Goal: Information Seeking & Learning: Learn about a topic

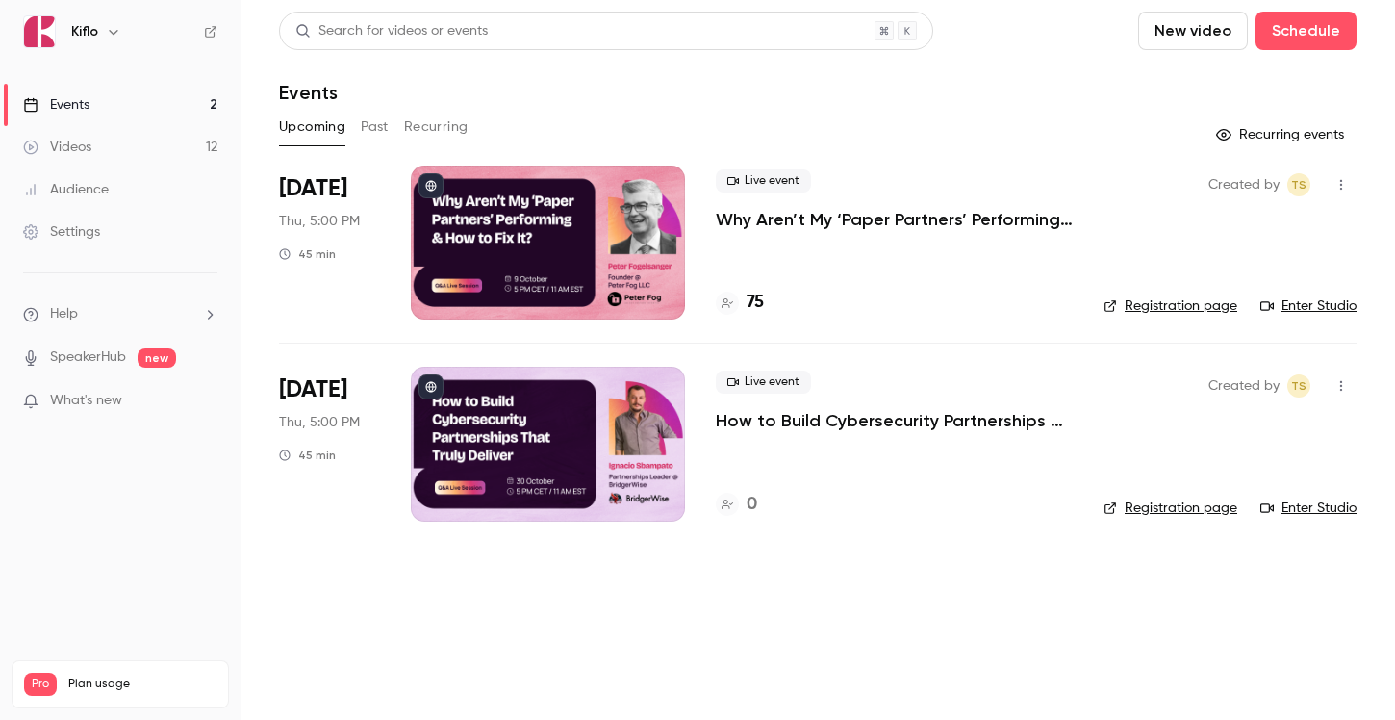
click at [835, 224] on p "Why Aren’t My ‘Paper Partners’ Performing & How to Fix It?" at bounding box center [894, 219] width 357 height 23
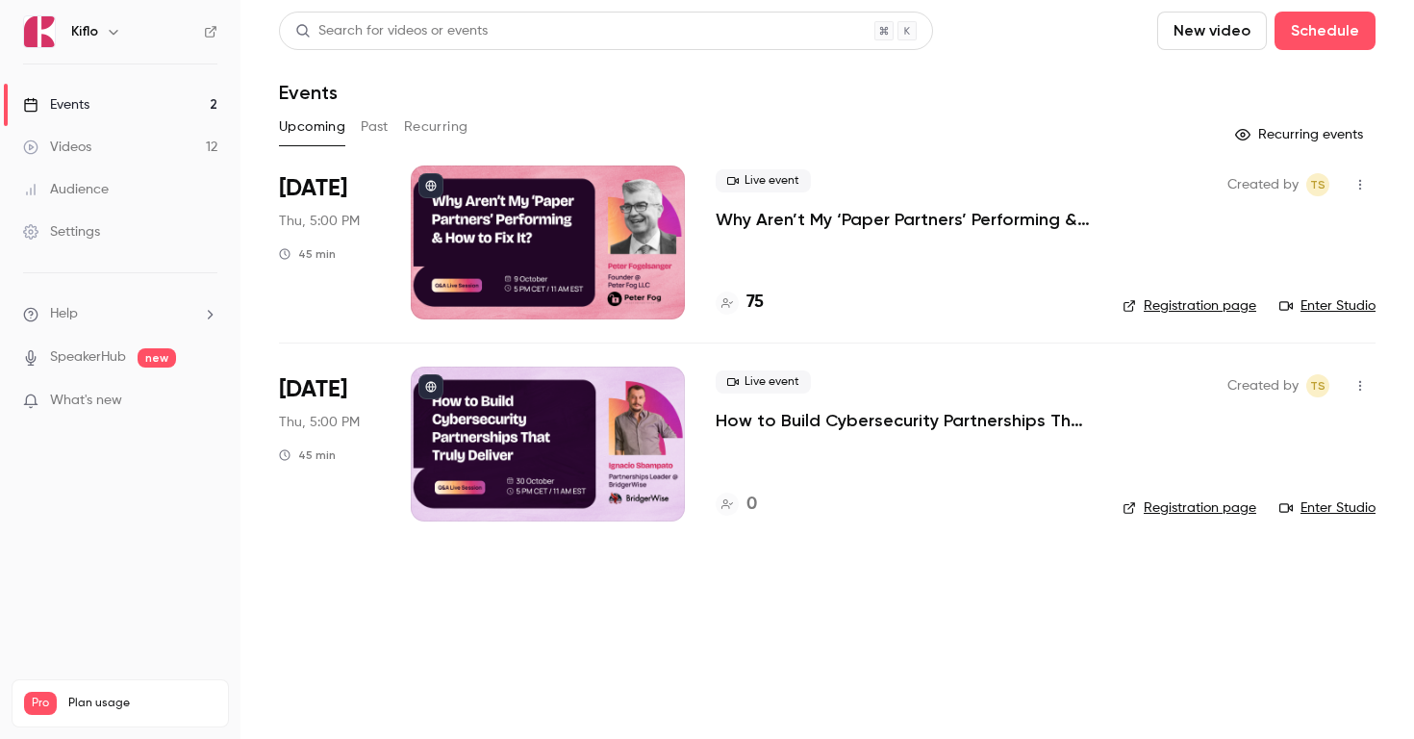
click at [367, 127] on button "Past" at bounding box center [375, 127] width 28 height 31
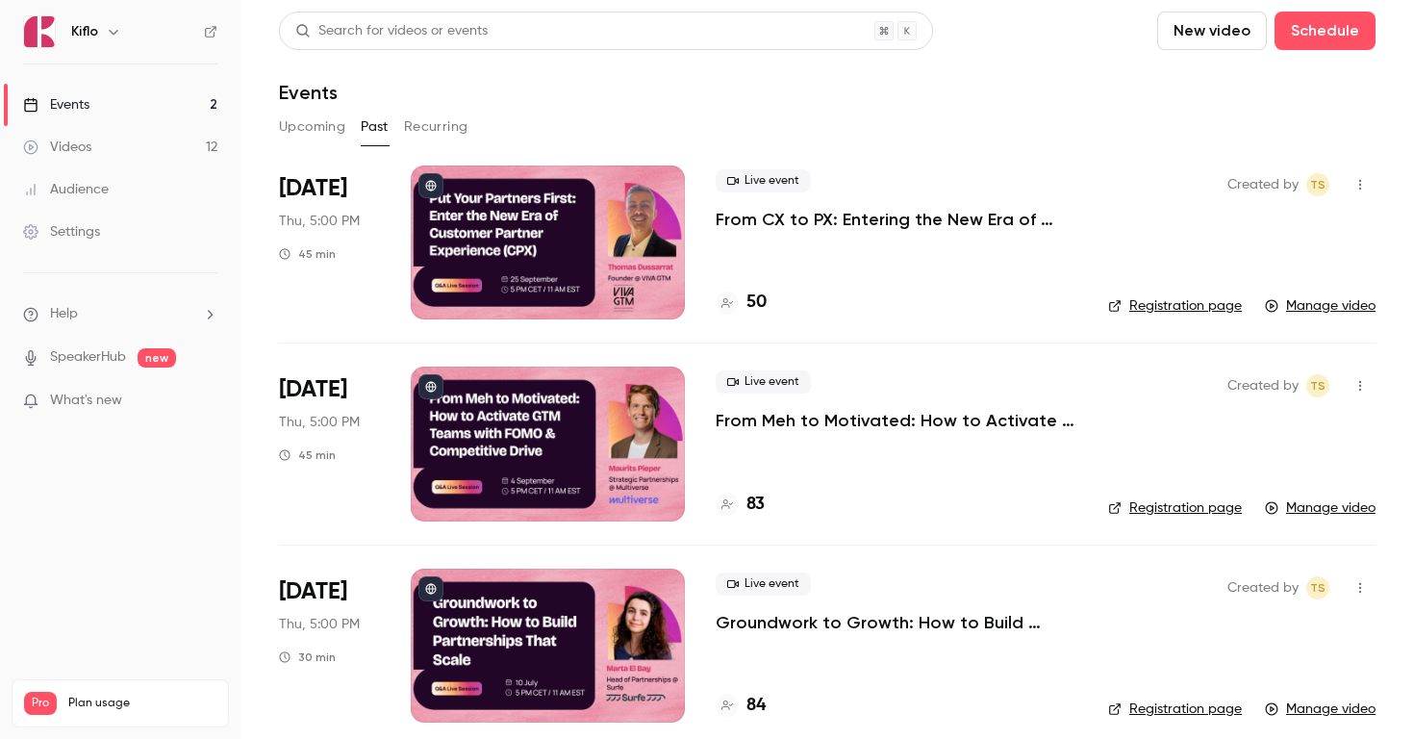
click at [842, 218] on p "From CX to PX: Entering the New Era of Partner Experience" at bounding box center [897, 219] width 362 height 23
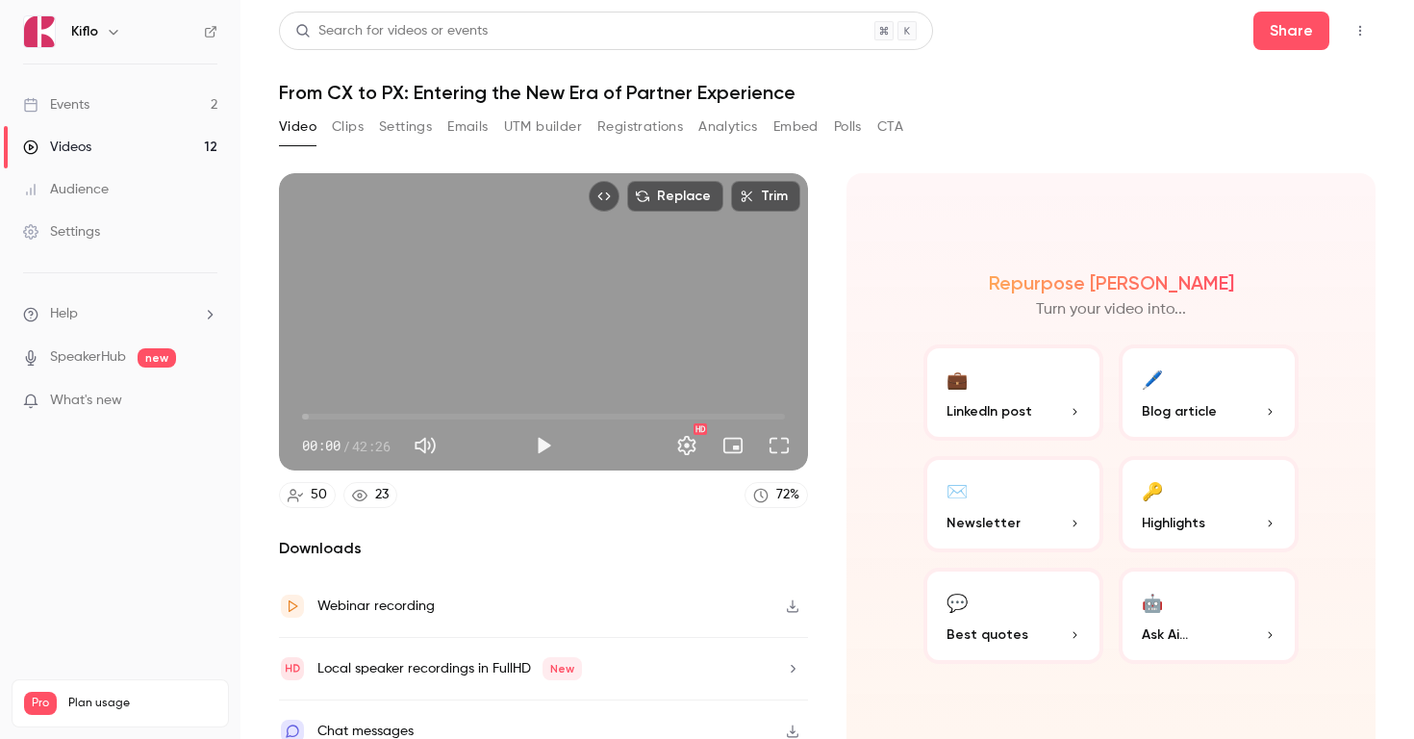
click at [891, 123] on button "CTA" at bounding box center [890, 127] width 26 height 31
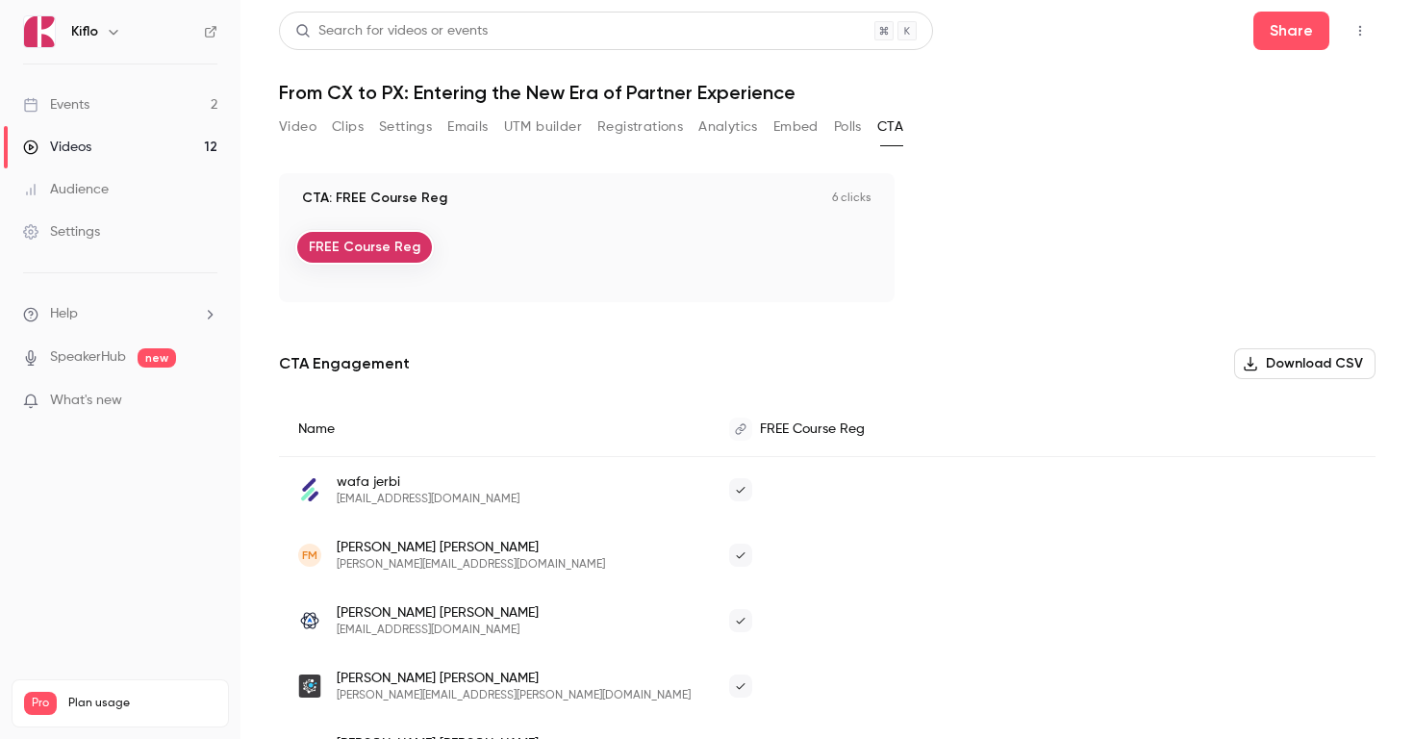
click at [598, 132] on button "Registrations" at bounding box center [640, 127] width 86 height 31
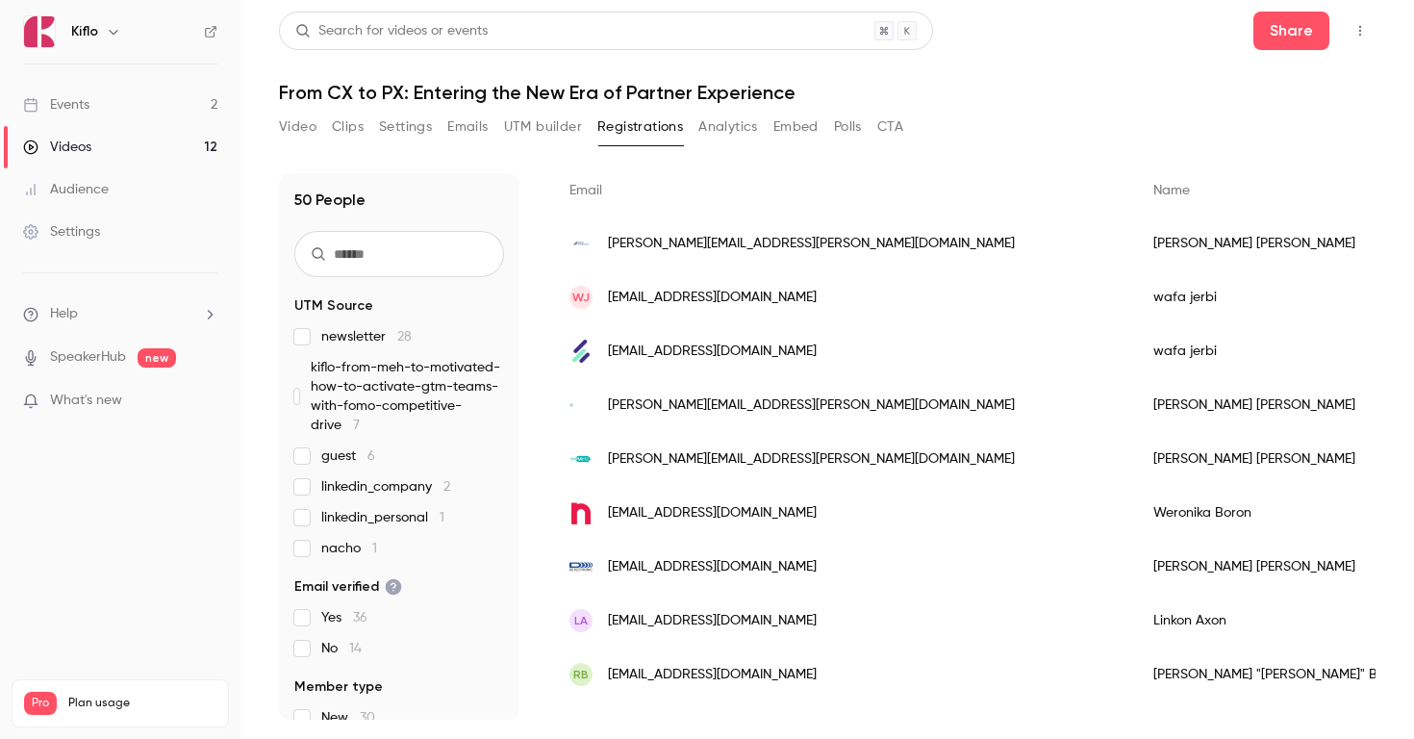
scroll to position [2254, 0]
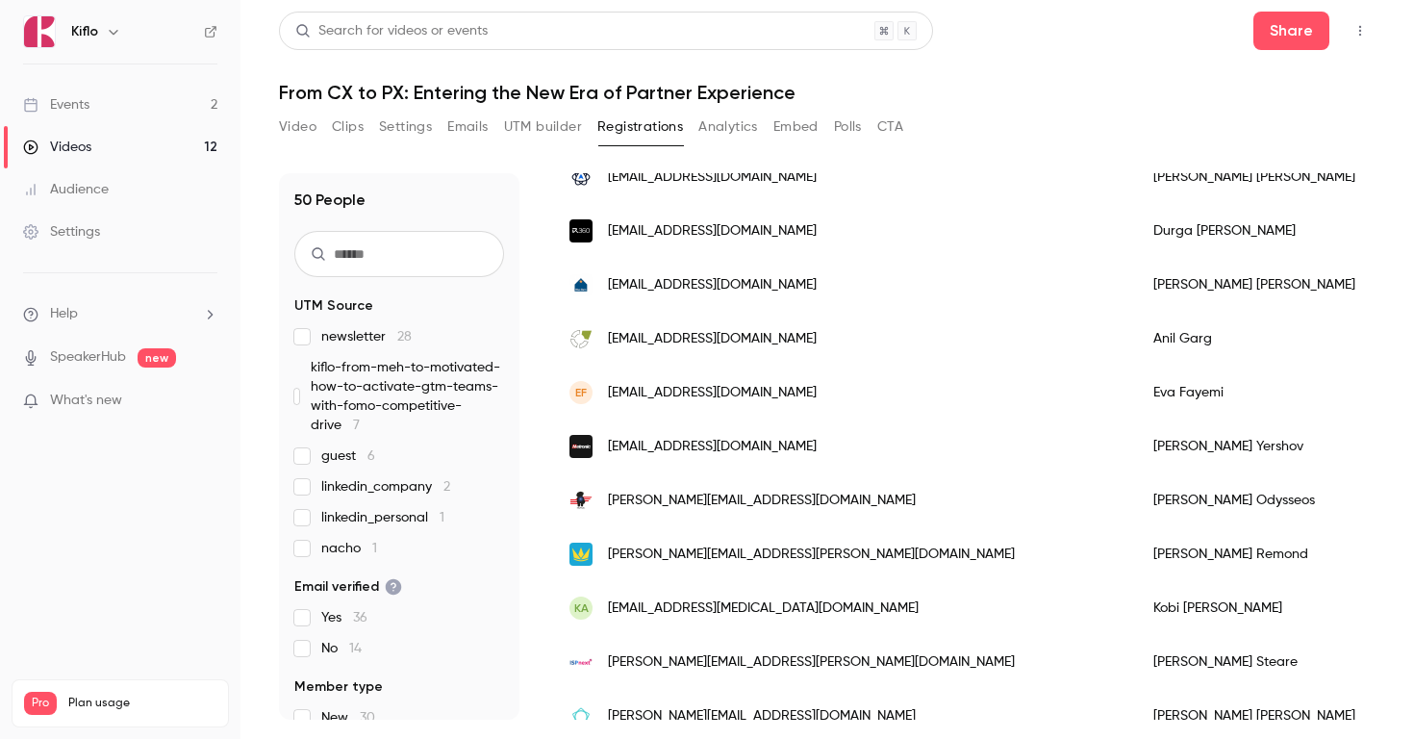
click at [693, 454] on span "[EMAIL_ADDRESS][DOMAIN_NAME]" at bounding box center [712, 447] width 209 height 20
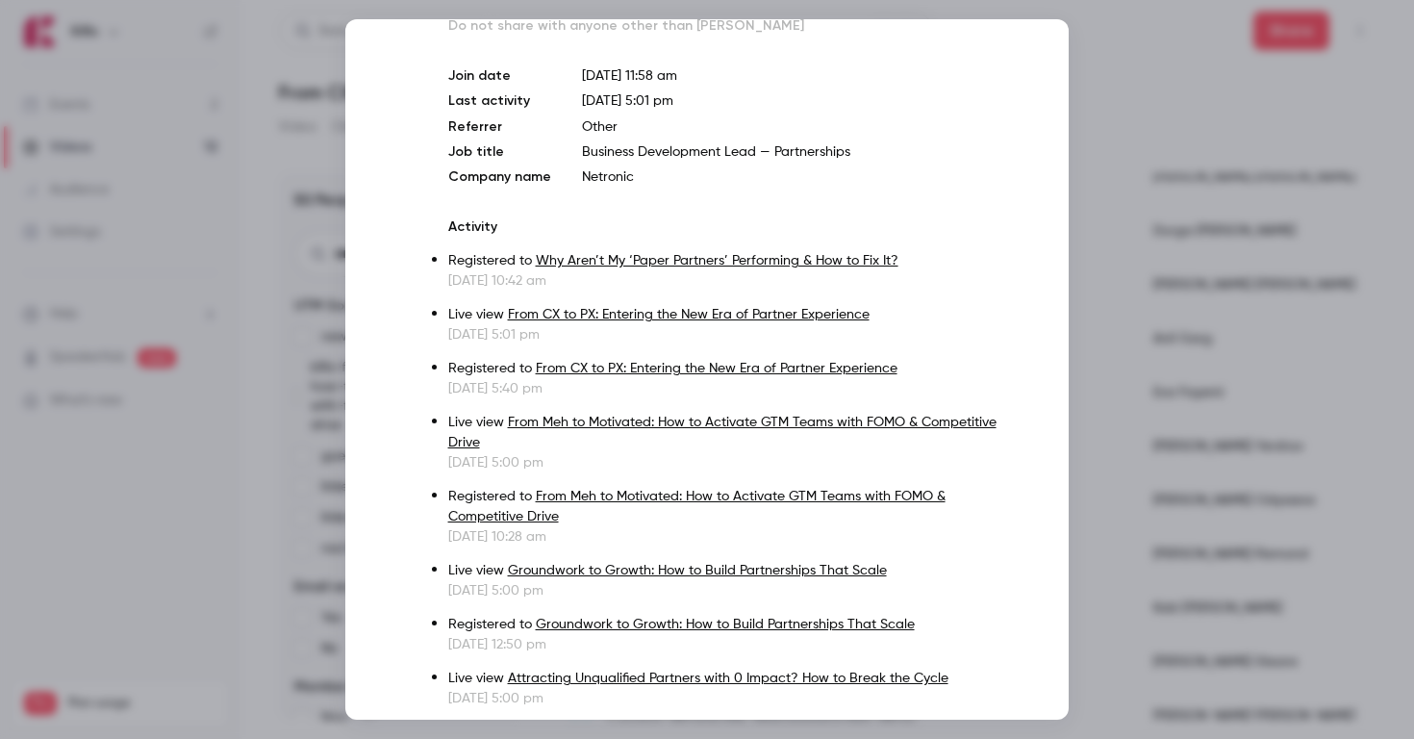
scroll to position [0, 0]
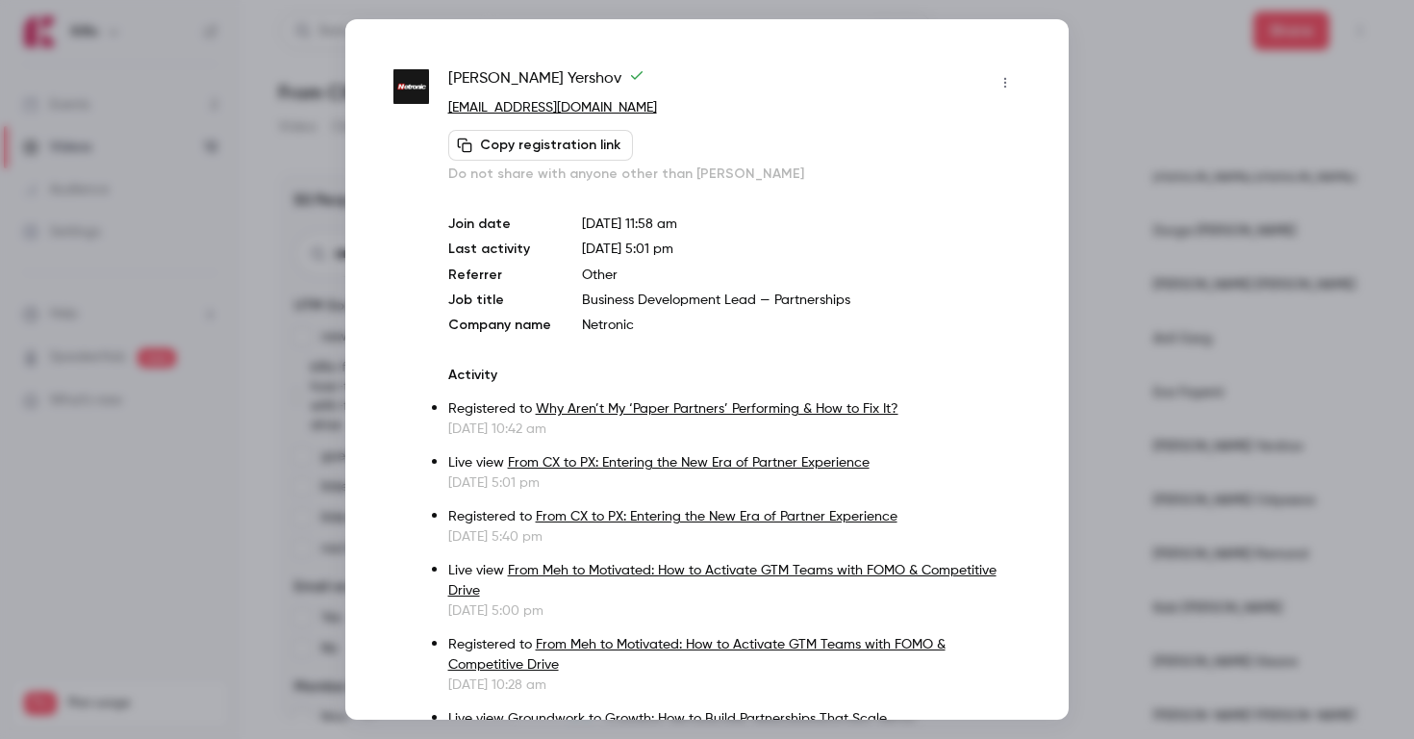
click at [1174, 184] on div at bounding box center [707, 369] width 1414 height 739
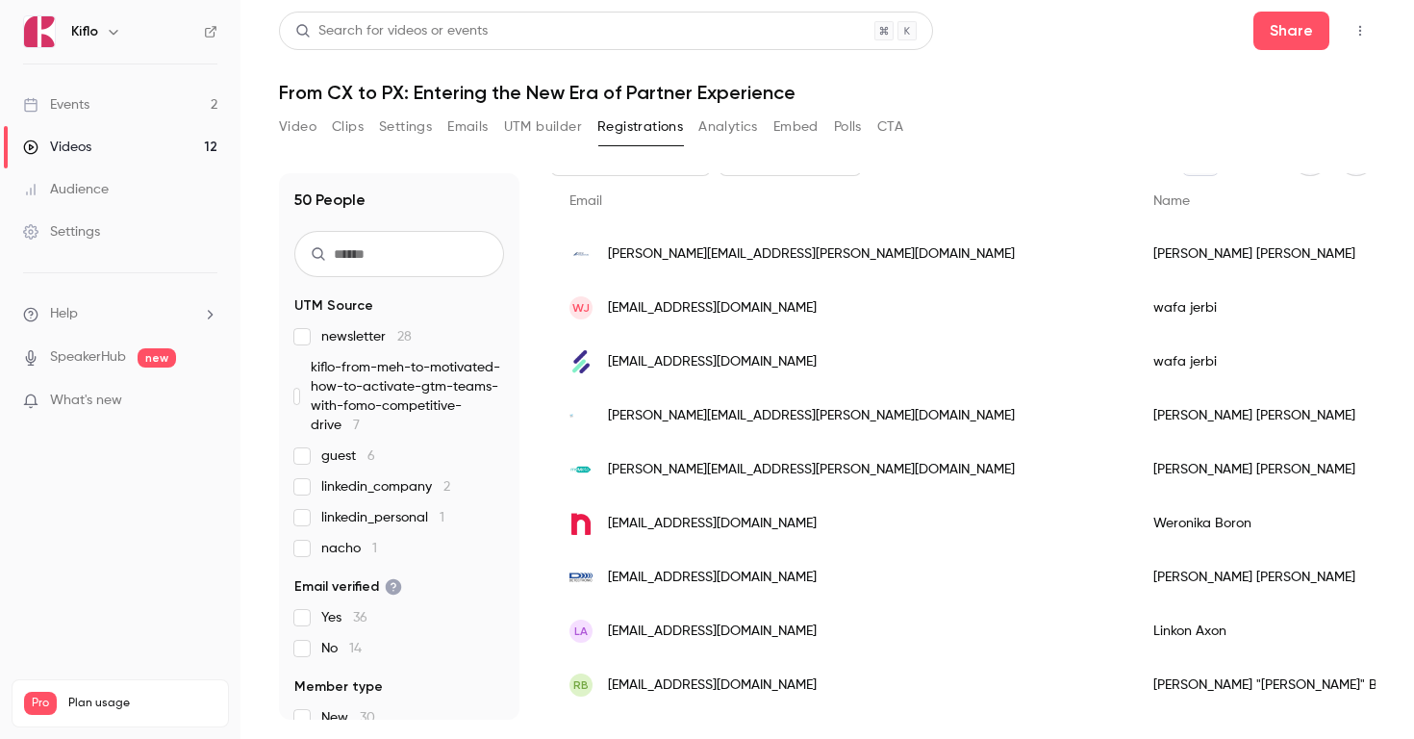
scroll to position [131, 0]
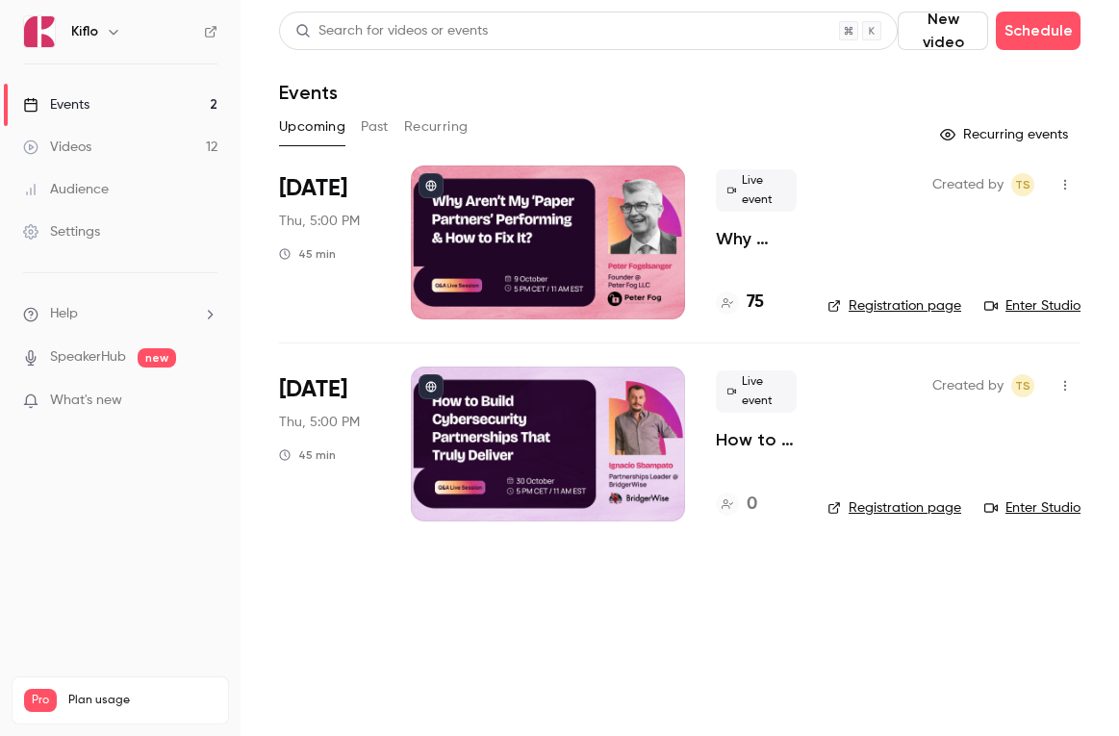
click at [375, 130] on button "Past" at bounding box center [375, 127] width 28 height 31
